Goal: Check status: Check status

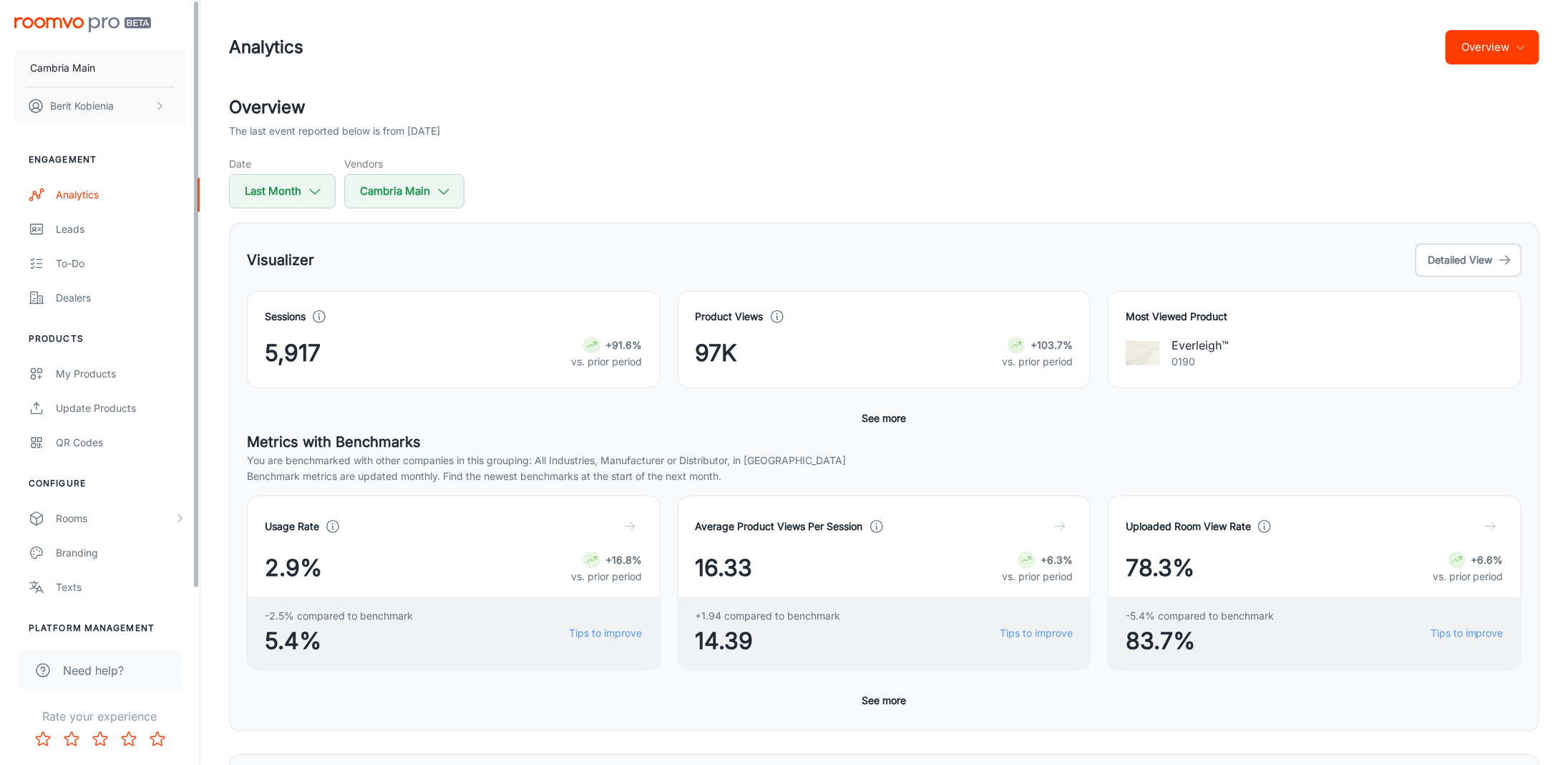
click at [286, 169] on h5 "Date" at bounding box center [282, 164] width 107 height 15
select select "7"
select select "2025"
select select "7"
select select "2025"
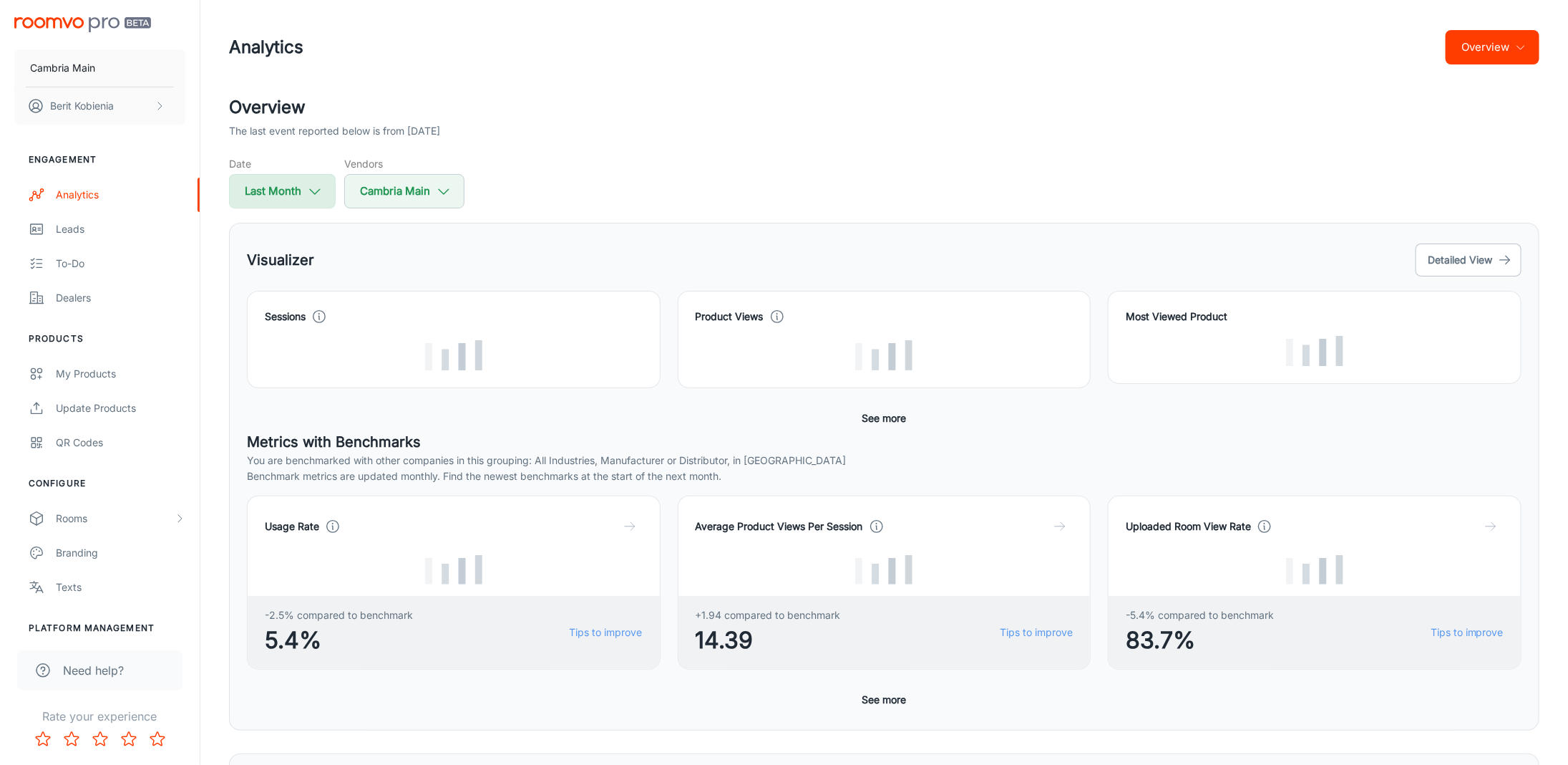
click at [277, 174] on button "Last Month" at bounding box center [282, 191] width 107 height 34
select select "7"
select select "2025"
select select "7"
select select "2025"
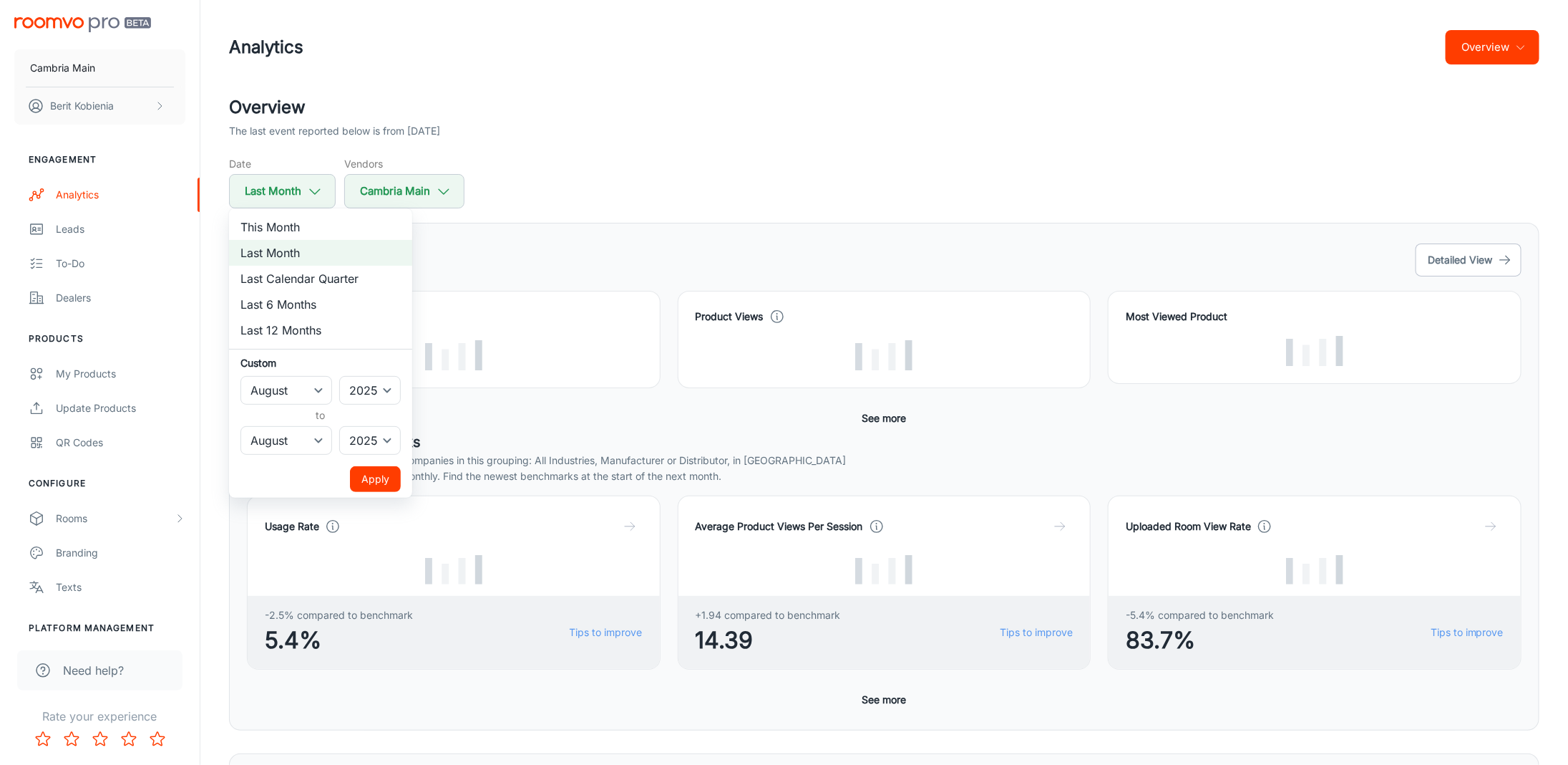
click at [287, 224] on li "This Month" at bounding box center [321, 226] width 184 height 26
select select "8"
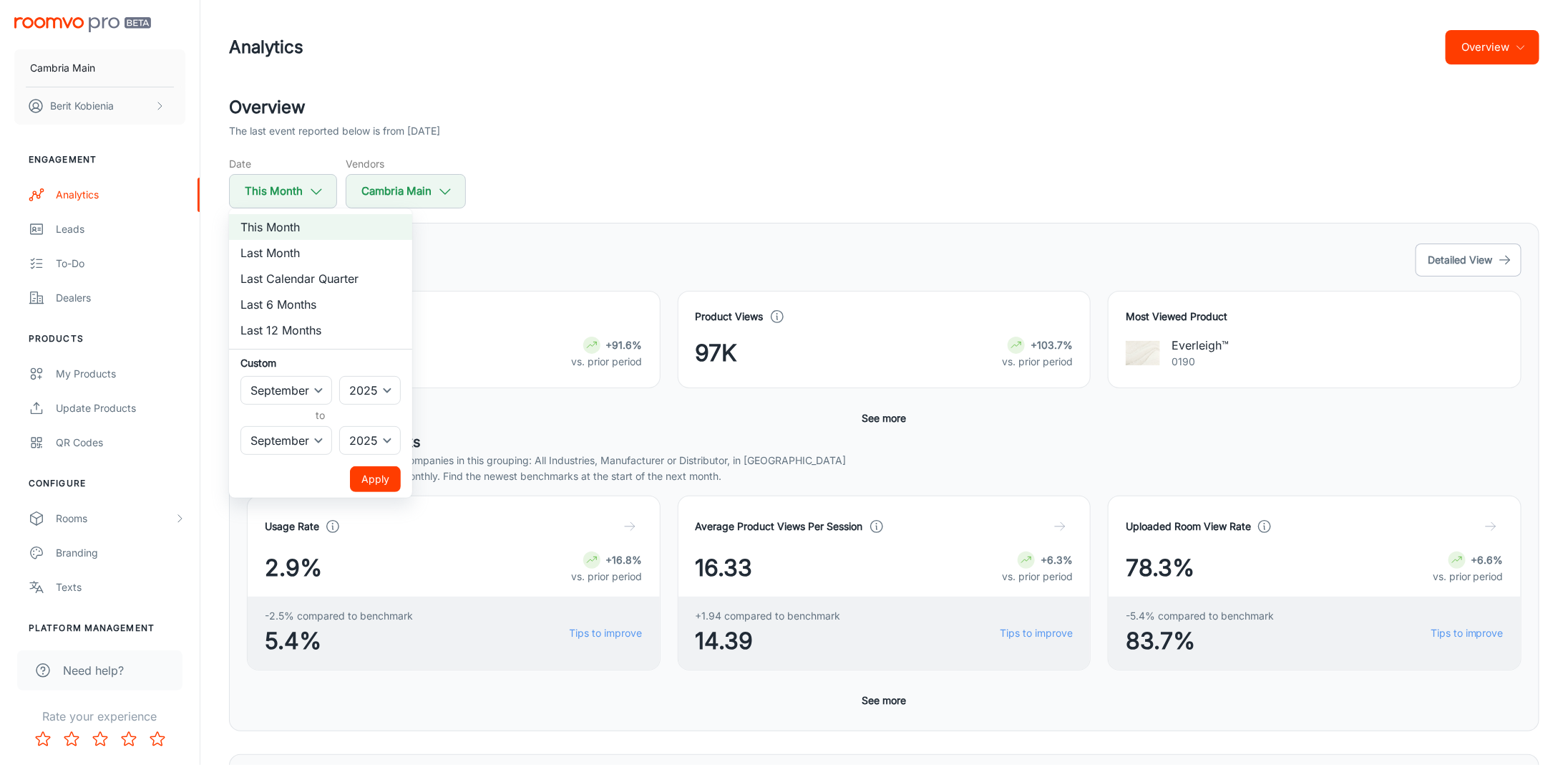
click at [361, 480] on button "Apply" at bounding box center [376, 478] width 51 height 26
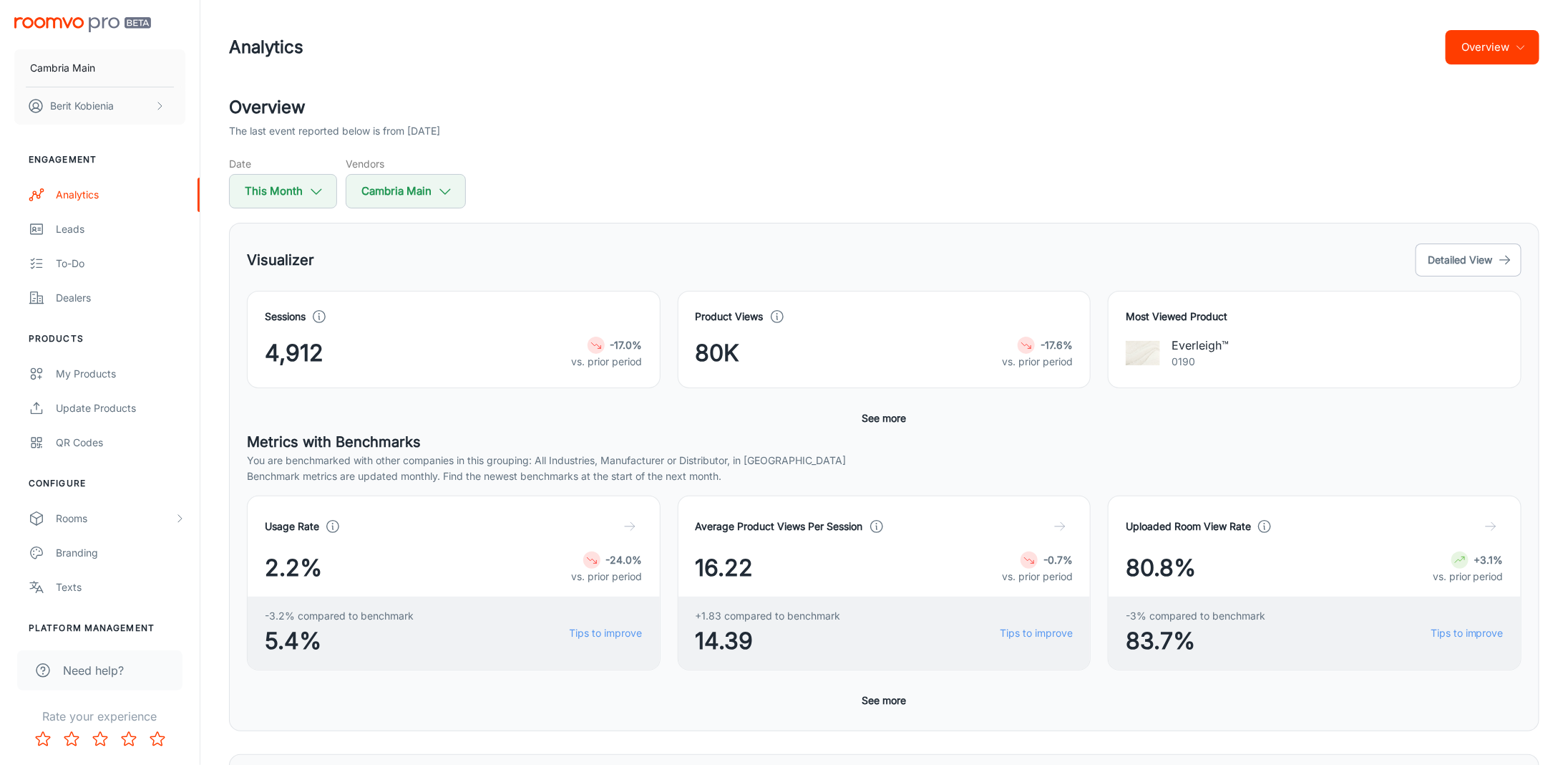
click at [232, 349] on div "Sessions 4,912 -17.0% vs. prior period" at bounding box center [445, 330] width 431 height 115
click at [260, 191] on button "This Month" at bounding box center [283, 191] width 108 height 34
select select "8"
select select "2025"
select select "8"
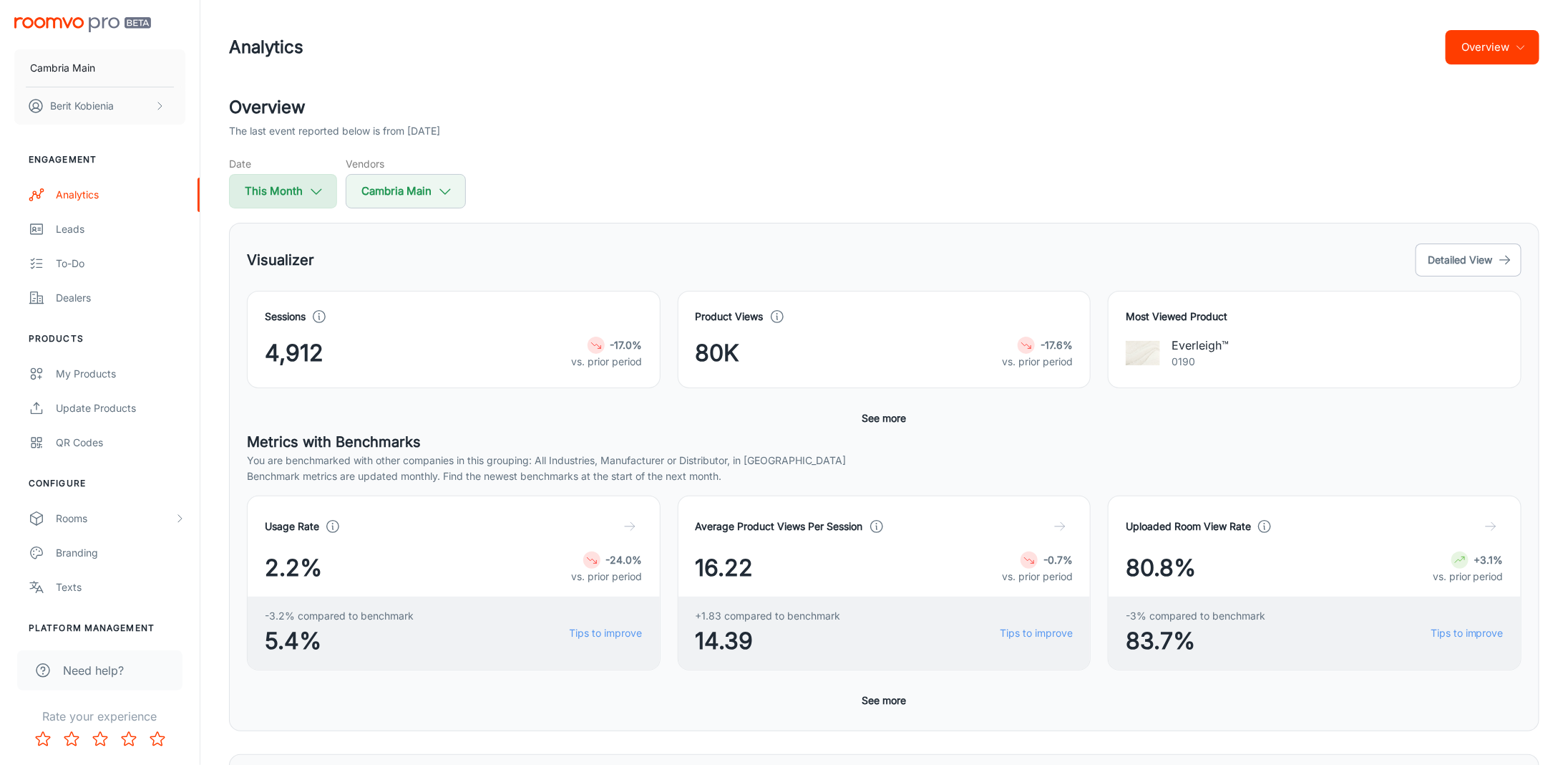
select select "2025"
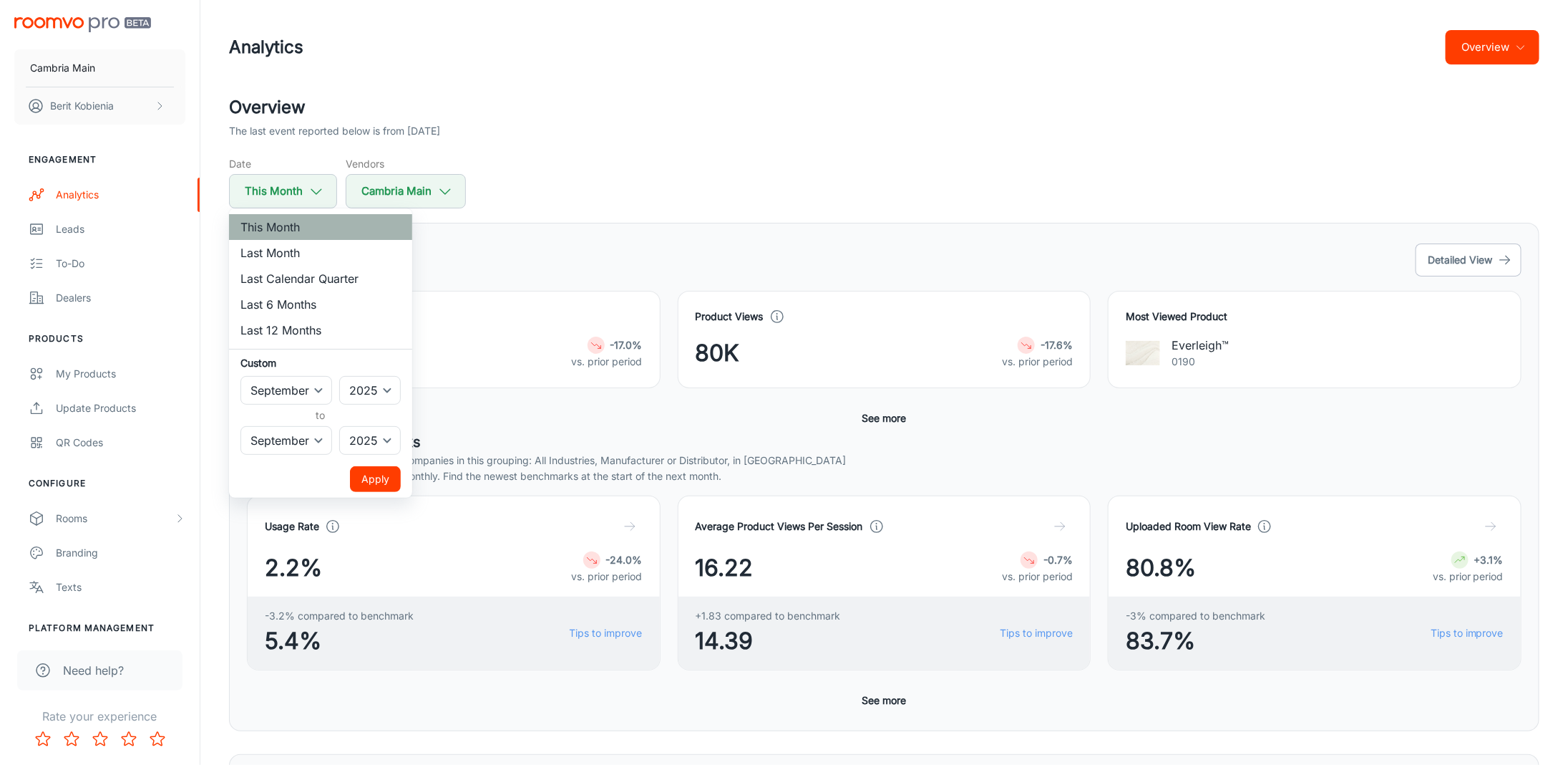
drag, startPoint x: 373, startPoint y: 228, endPoint x: 382, endPoint y: 229, distance: 9.1
click at [382, 229] on li "This Month" at bounding box center [321, 226] width 184 height 26
click at [380, 478] on button "Apply" at bounding box center [376, 478] width 51 height 26
